Goal: Check status

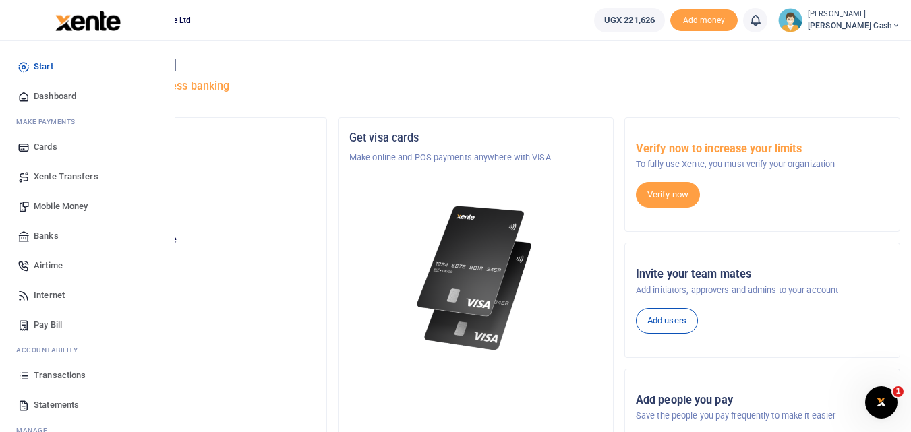
click at [61, 374] on span "Transactions" at bounding box center [60, 375] width 52 height 13
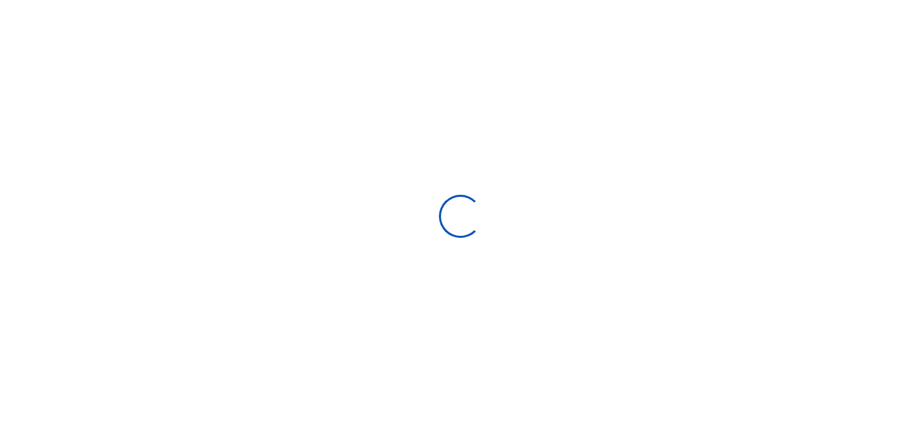
select select
type input "[DATE] - [DATE]"
